Goal: Navigation & Orientation: Find specific page/section

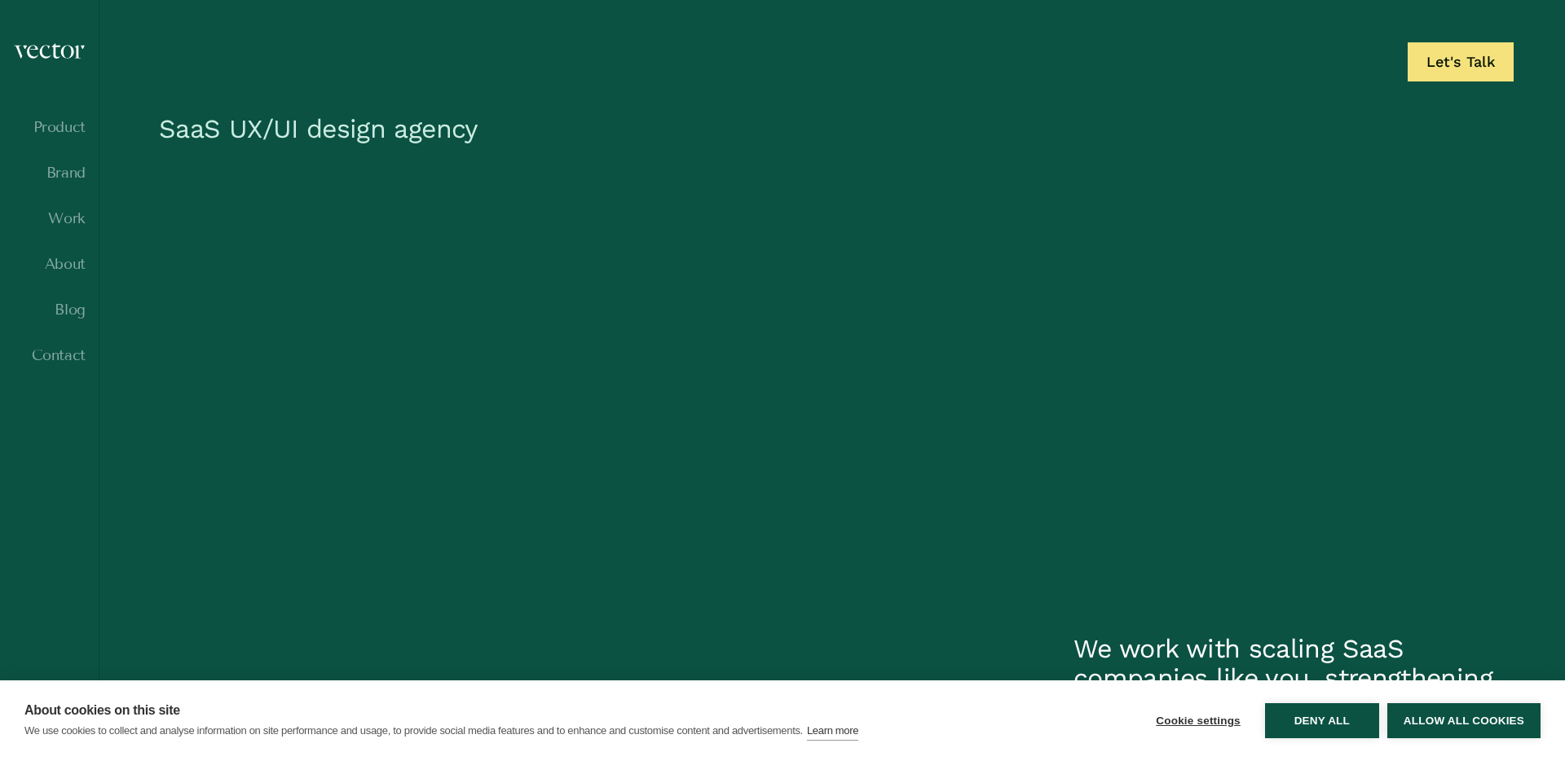
click at [68, 234] on ul "Product Brand Work About Blog Contact" at bounding box center [49, 256] width 73 height 274
click at [68, 199] on ul "Product Brand Work About Blog Contact" at bounding box center [49, 256] width 73 height 274
click at [68, 205] on ul "Product Brand Work About Blog Contact" at bounding box center [49, 256] width 73 height 274
click at [68, 214] on link "Work" at bounding box center [49, 218] width 73 height 16
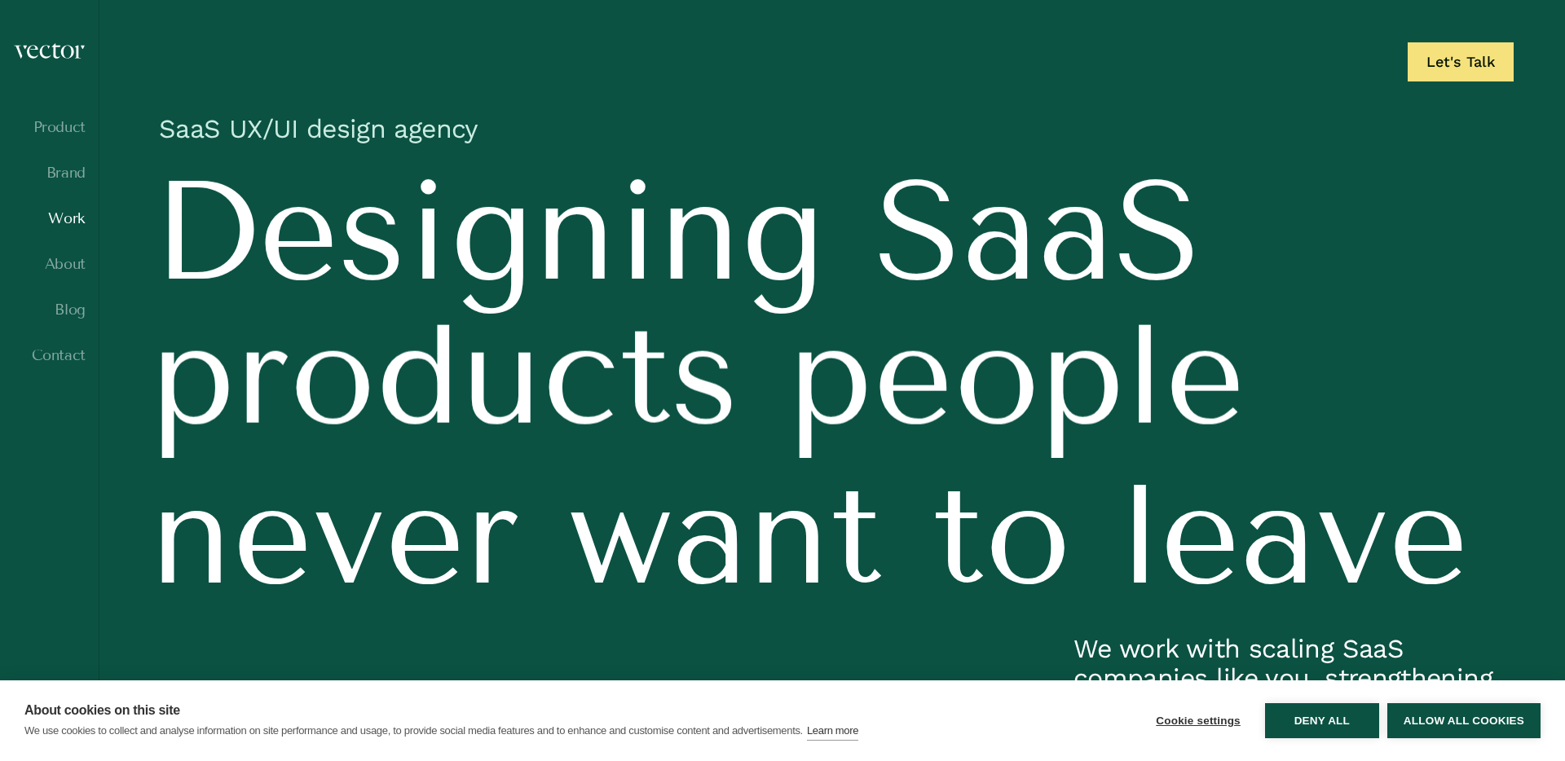
click at [68, 222] on link "Work" at bounding box center [49, 218] width 73 height 16
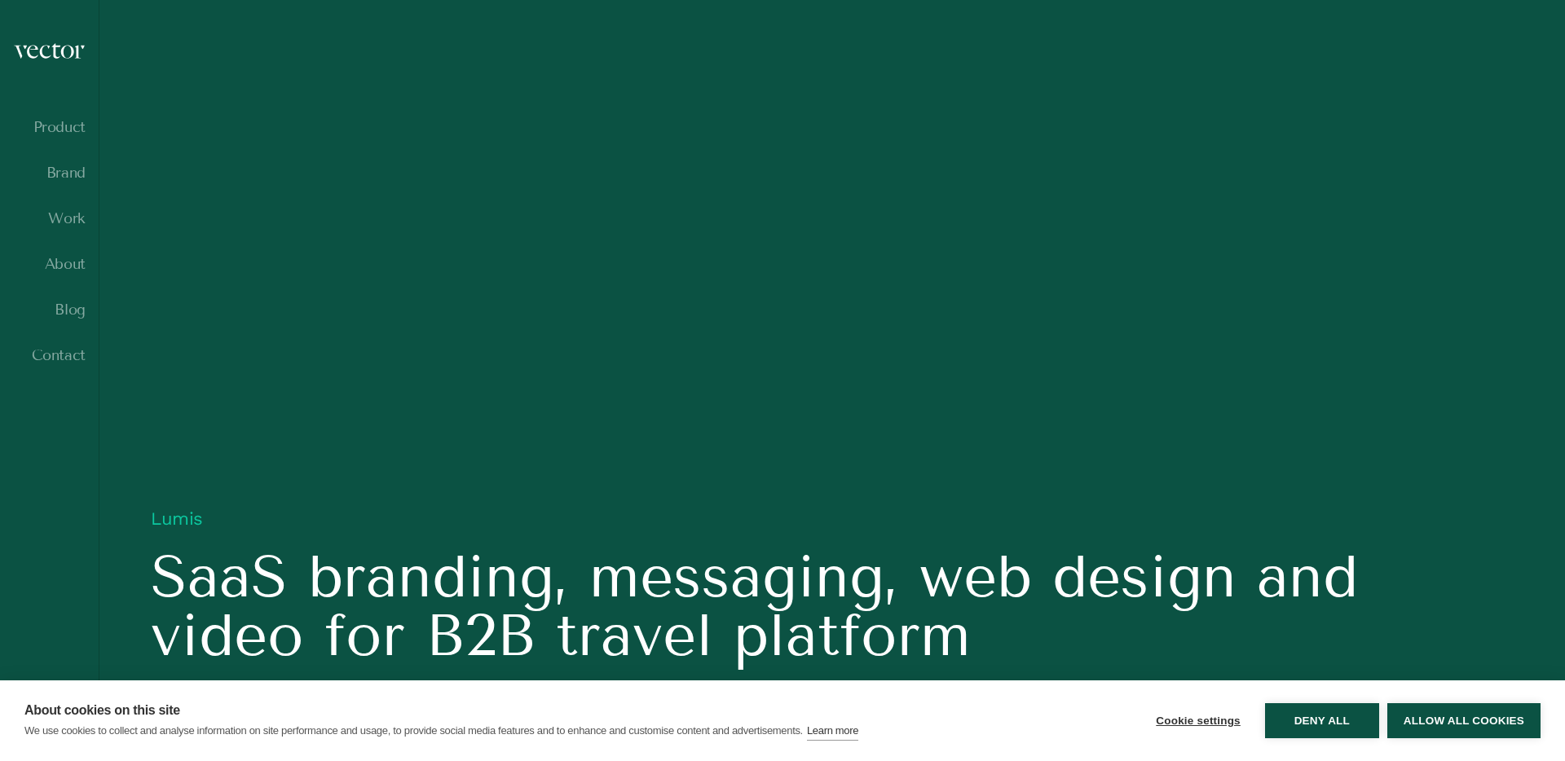
scroll to position [1864, 0]
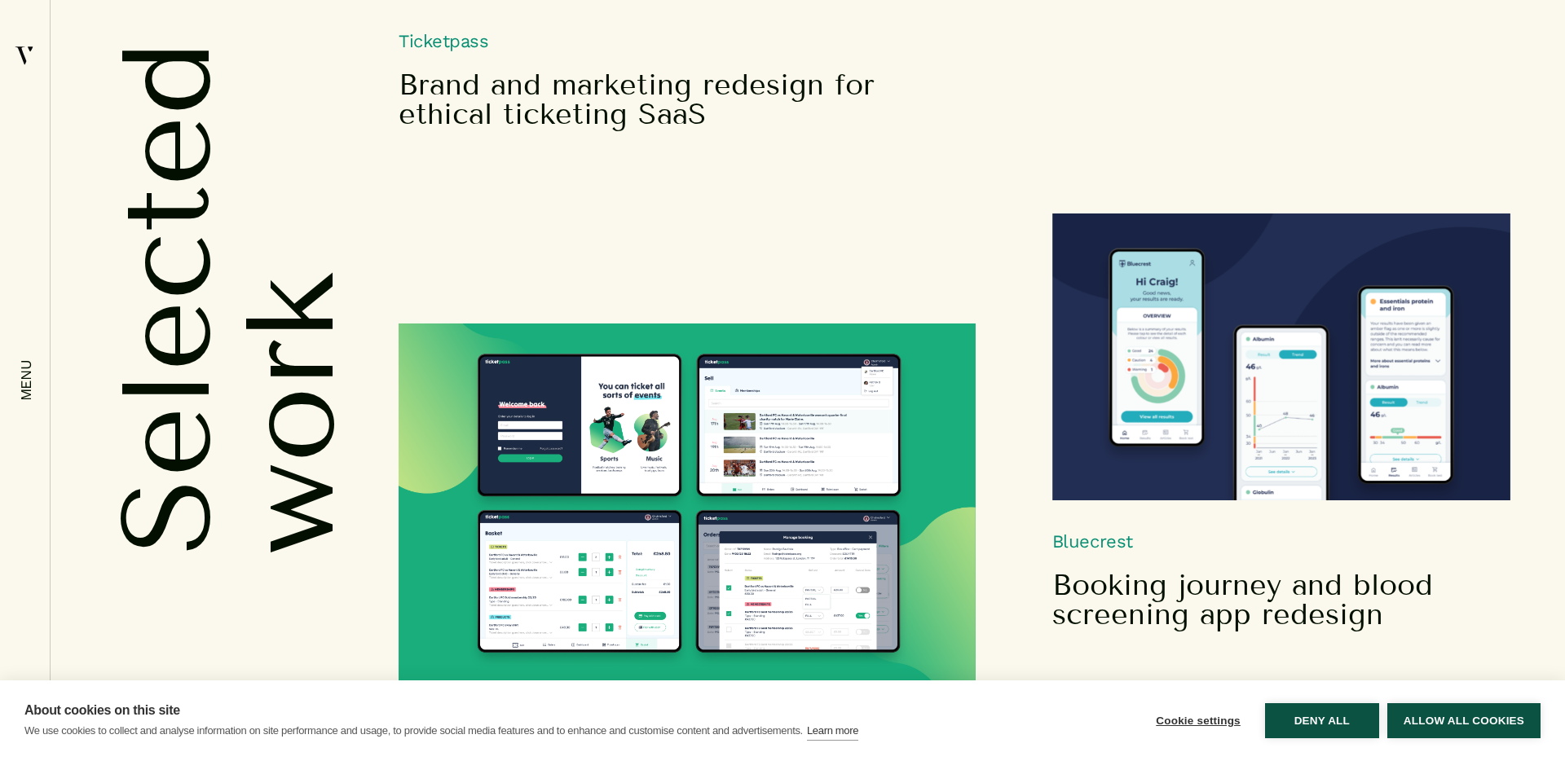
scroll to position [2106, 0]
